Goal: Information Seeking & Learning: Stay updated

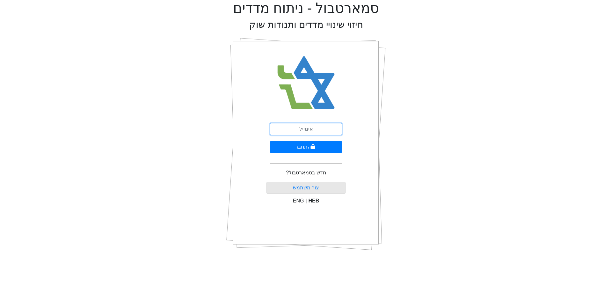
click at [317, 134] on input "email" at bounding box center [306, 129] width 72 height 12
type input "[EMAIL_ADDRESS][DOMAIN_NAME]"
click at [323, 143] on button "התחבר" at bounding box center [306, 147] width 72 height 12
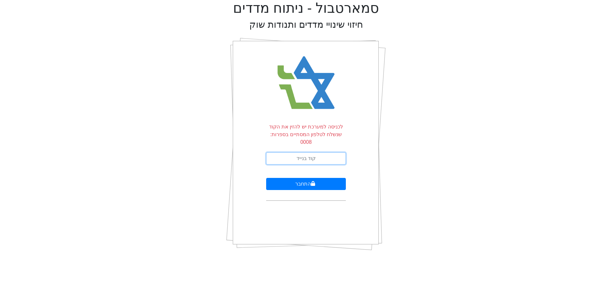
click at [325, 152] on input "text" at bounding box center [306, 158] width 80 height 12
type input "482402"
click at [266, 178] on button "התחבר" at bounding box center [306, 184] width 80 height 12
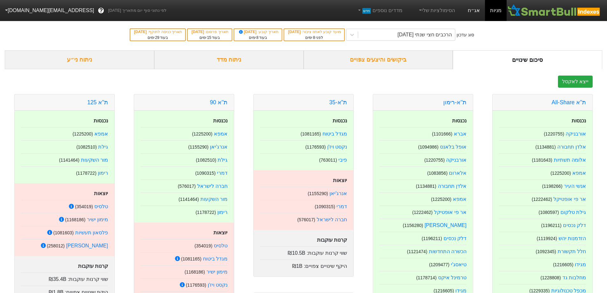
click at [484, 10] on link "אג״ח" at bounding box center [474, 10] width 22 height 21
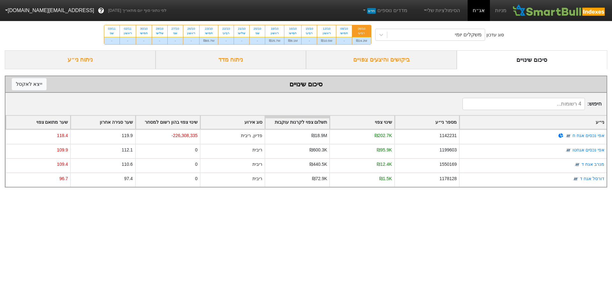
click at [402, 57] on div "ביקושים והיצעים צפויים" at bounding box center [381, 59] width 151 height 19
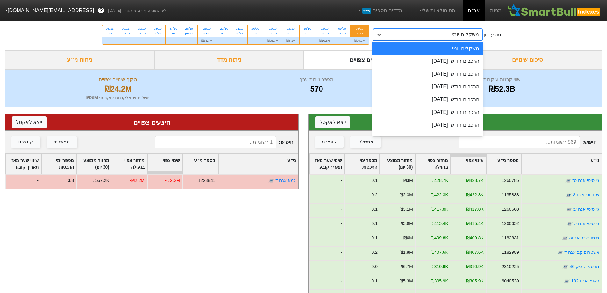
click at [455, 33] on div "משקלים יומי" at bounding box center [465, 35] width 27 height 8
click at [459, 61] on div "הרכבים חודשי [DATE]" at bounding box center [427, 61] width 111 height 13
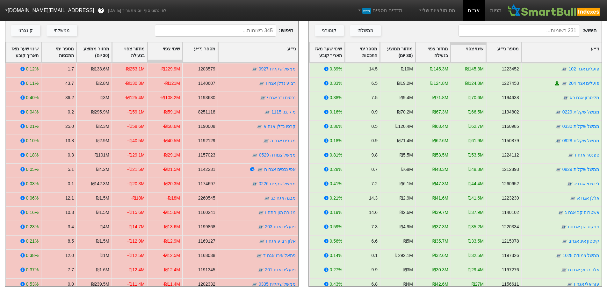
scroll to position [116, 0]
